Goal: Task Accomplishment & Management: Use online tool/utility

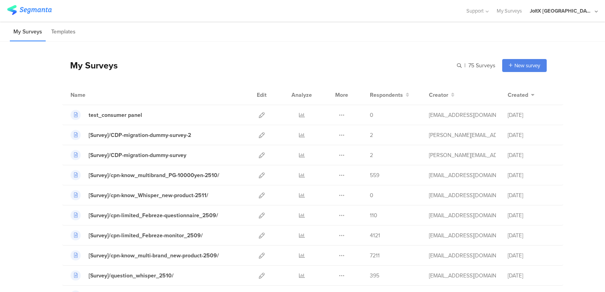
click at [583, 14] on div "JoltX Japan" at bounding box center [561, 10] width 63 height 7
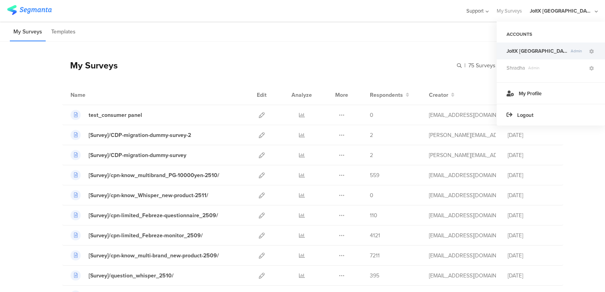
click at [484, 13] on span "Support" at bounding box center [474, 10] width 17 height 7
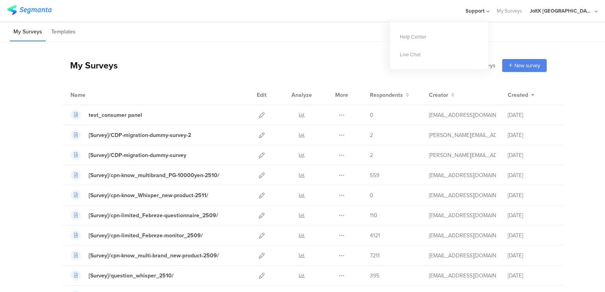
click at [579, 12] on div "JoltX Japan" at bounding box center [561, 10] width 63 height 7
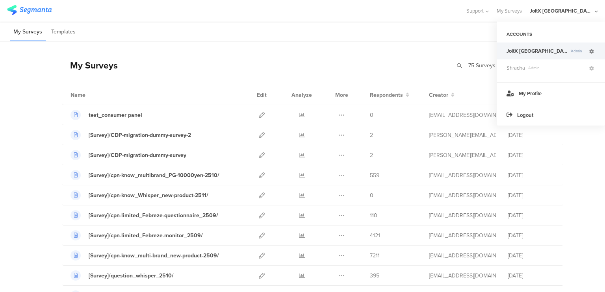
click at [593, 53] on div "JoltX Japan Admin" at bounding box center [551, 51] width 108 height 17
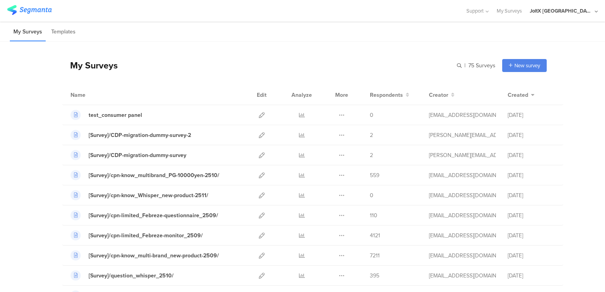
click at [581, 9] on div "JoltX Japan" at bounding box center [561, 10] width 63 height 7
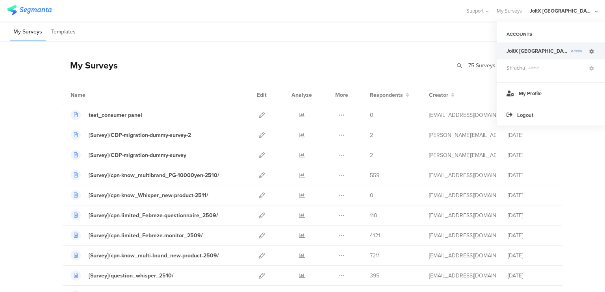
click at [591, 51] on icon at bounding box center [591, 51] width 5 height 5
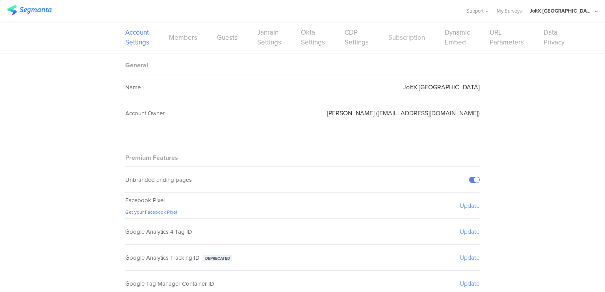
click at [397, 38] on link "Subscription" at bounding box center [406, 38] width 37 height 10
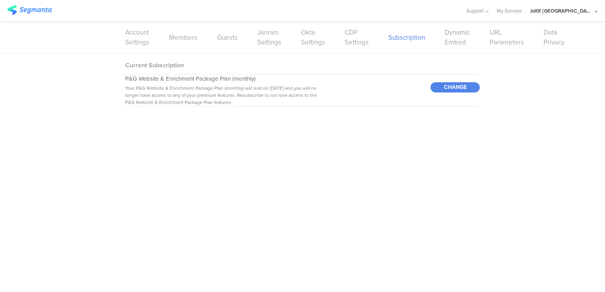
click at [447, 50] on div "Account Settings Members Guests Janrain Settings Okta Settings CDP Settings Sub…" at bounding box center [302, 38] width 354 height 32
click at [451, 43] on link "Dynamic Embed" at bounding box center [457, 38] width 25 height 20
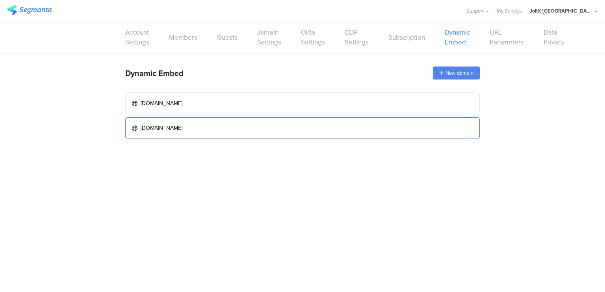
click at [186, 124] on link "www.myrepi.com" at bounding box center [302, 128] width 354 height 22
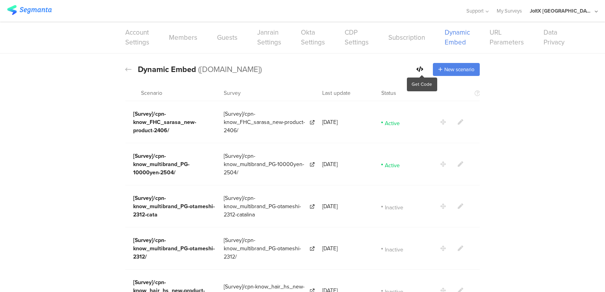
click at [416, 69] on icon at bounding box center [419, 70] width 7 height 6
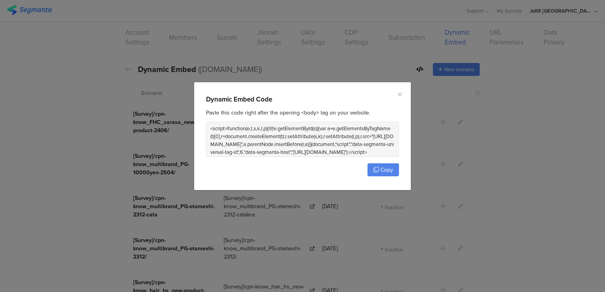
click at [298, 148] on textarea "<script>!function(e,t,s,k,l,p){if(!e.getElementById(s)){var a=e.getElementsByTa…" at bounding box center [301, 139] width 191 height 35
click at [345, 149] on textarea "<script>!function(e,t,s,k,l,p){if(!e.getElementById(s)){var a=e.getElementsByTa…" at bounding box center [301, 139] width 191 height 35
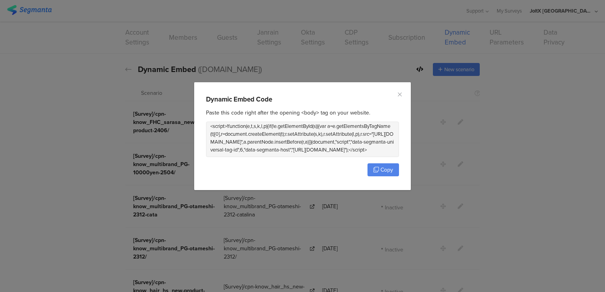
click at [345, 149] on textarea "<script>!function(e,t,s,k,l,p){if(!e.getElementById(s)){var a=e.getElementsByTa…" at bounding box center [301, 139] width 191 height 35
click at [389, 166] on span "Copy" at bounding box center [386, 170] width 13 height 8
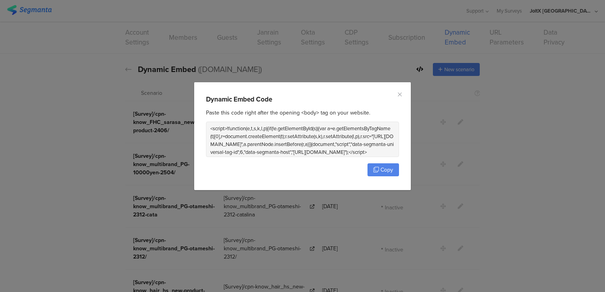
drag, startPoint x: 331, startPoint y: 152, endPoint x: 208, endPoint y: 127, distance: 125.3
click at [208, 127] on textarea "<script>!function(e,t,s,k,l,p){if(!e.getElementById(s)){var a=e.getElementsByTa…" at bounding box center [301, 139] width 191 height 35
click at [303, 143] on textarea "<script>!function(e,t,s,k,l,p){if(!e.getElementById(s)){var a=e.getElementsByTa…" at bounding box center [301, 139] width 191 height 35
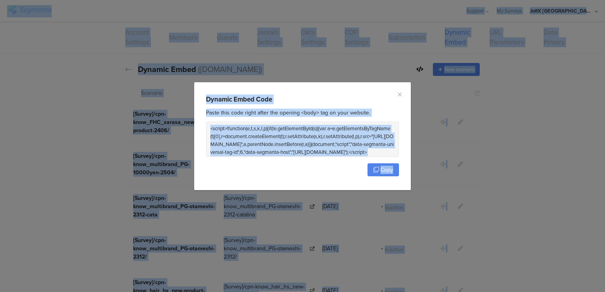
click at [303, 143] on textarea "<script>!function(e,t,s,k,l,p){if(!e.getElementById(s)){var a=e.getElementsByTa…" at bounding box center [301, 139] width 191 height 35
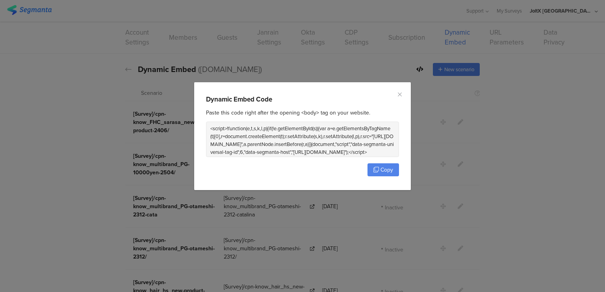
click at [303, 143] on textarea "<script>!function(e,t,s,k,l,p){if(!e.getElementById(s)){var a=e.getElementsByTa…" at bounding box center [301, 139] width 191 height 35
click at [45, 148] on div "Dynamic Embed Code Paste this code right after the opening <body> tag on your w…" at bounding box center [302, 146] width 605 height 292
